Goal: Information Seeking & Learning: Learn about a topic

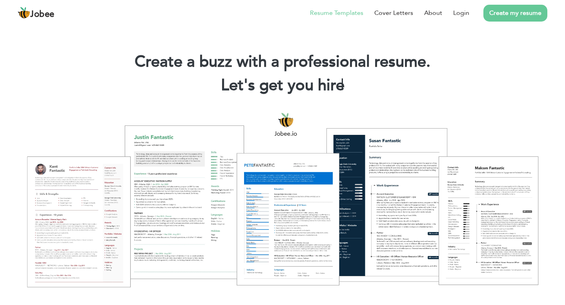
click at [355, 14] on link "Resume Templates" at bounding box center [336, 12] width 53 height 9
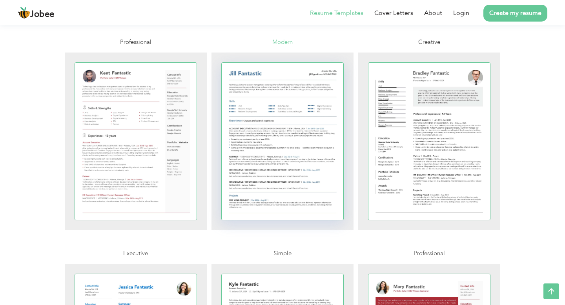
scroll to position [116, 0]
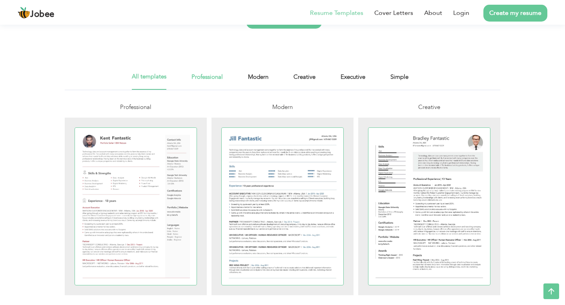
click at [205, 84] on link "Professional" at bounding box center [206, 81] width 31 height 18
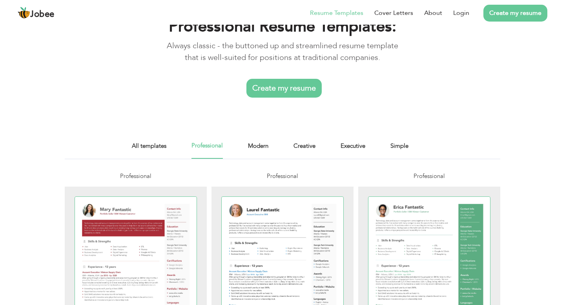
scroll to position [150, 0]
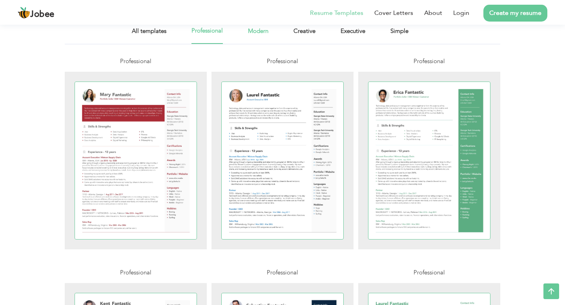
click at [255, 31] on link "Modern" at bounding box center [258, 35] width 20 height 18
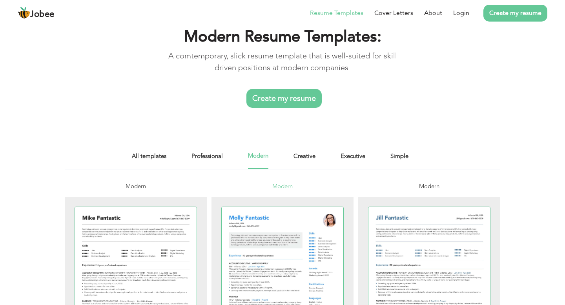
scroll to position [30, 0]
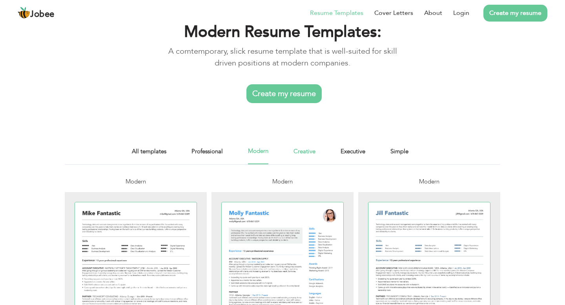
click at [300, 161] on link "Creative" at bounding box center [304, 156] width 22 height 18
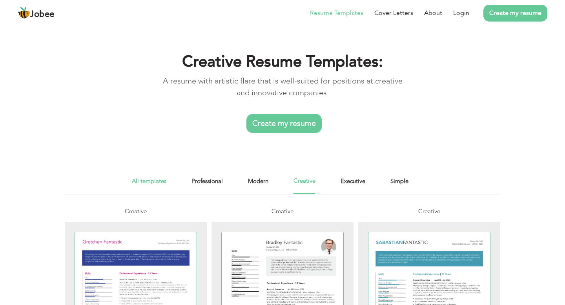
click at [139, 185] on link "All templates" at bounding box center [149, 185] width 35 height 18
